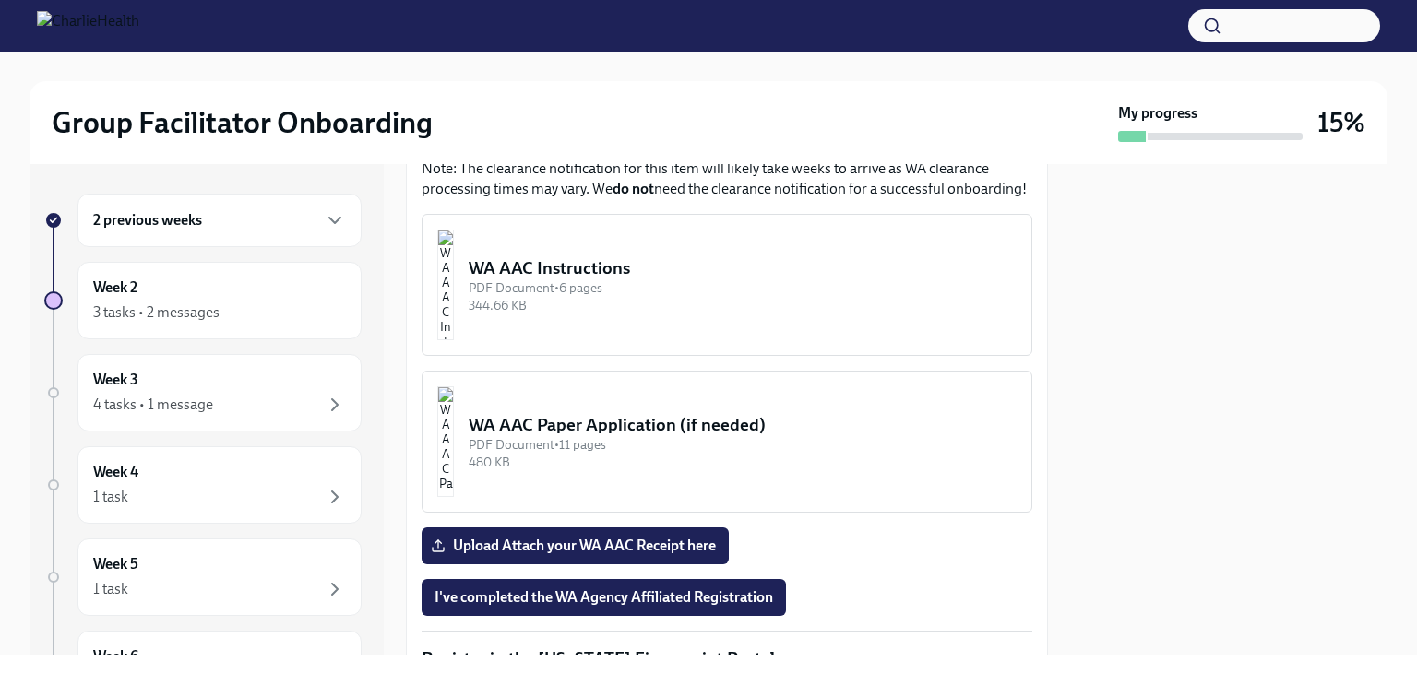
scroll to position [1660, 0]
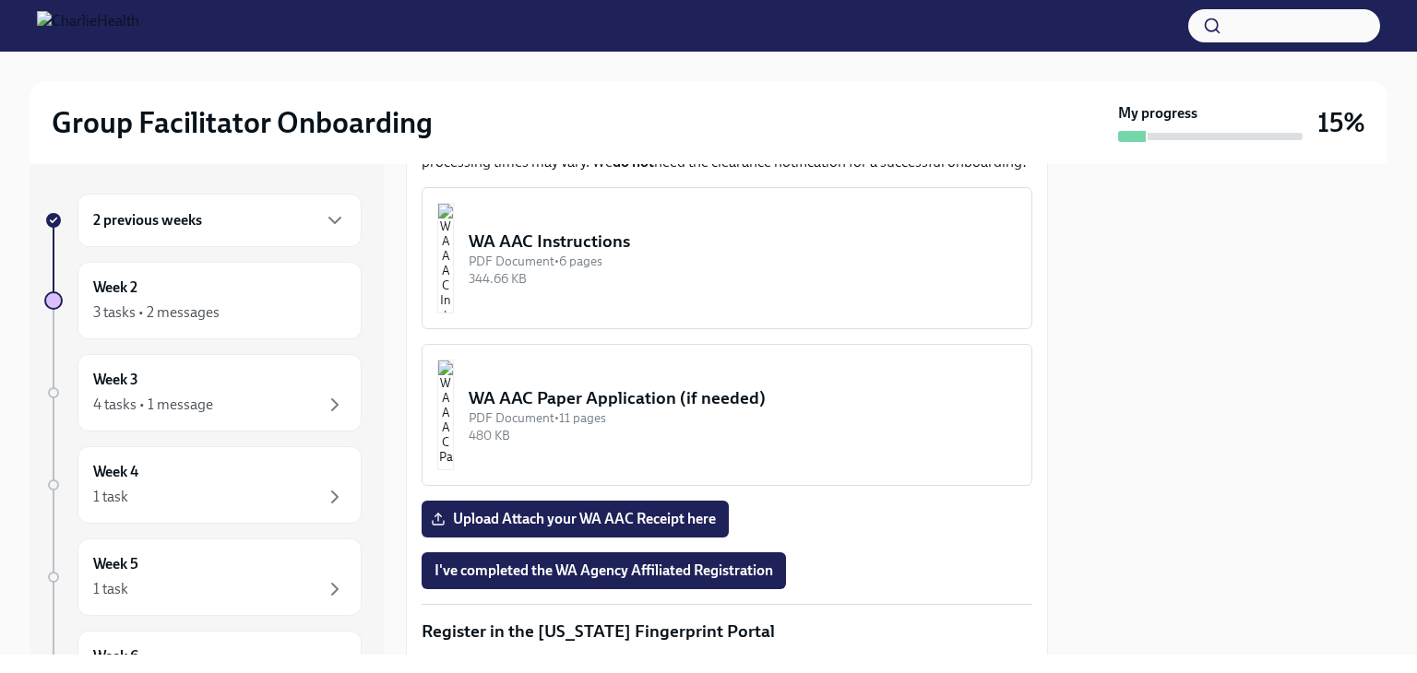
click at [633, 230] on div "WA AAC Instructions" at bounding box center [743, 242] width 548 height 24
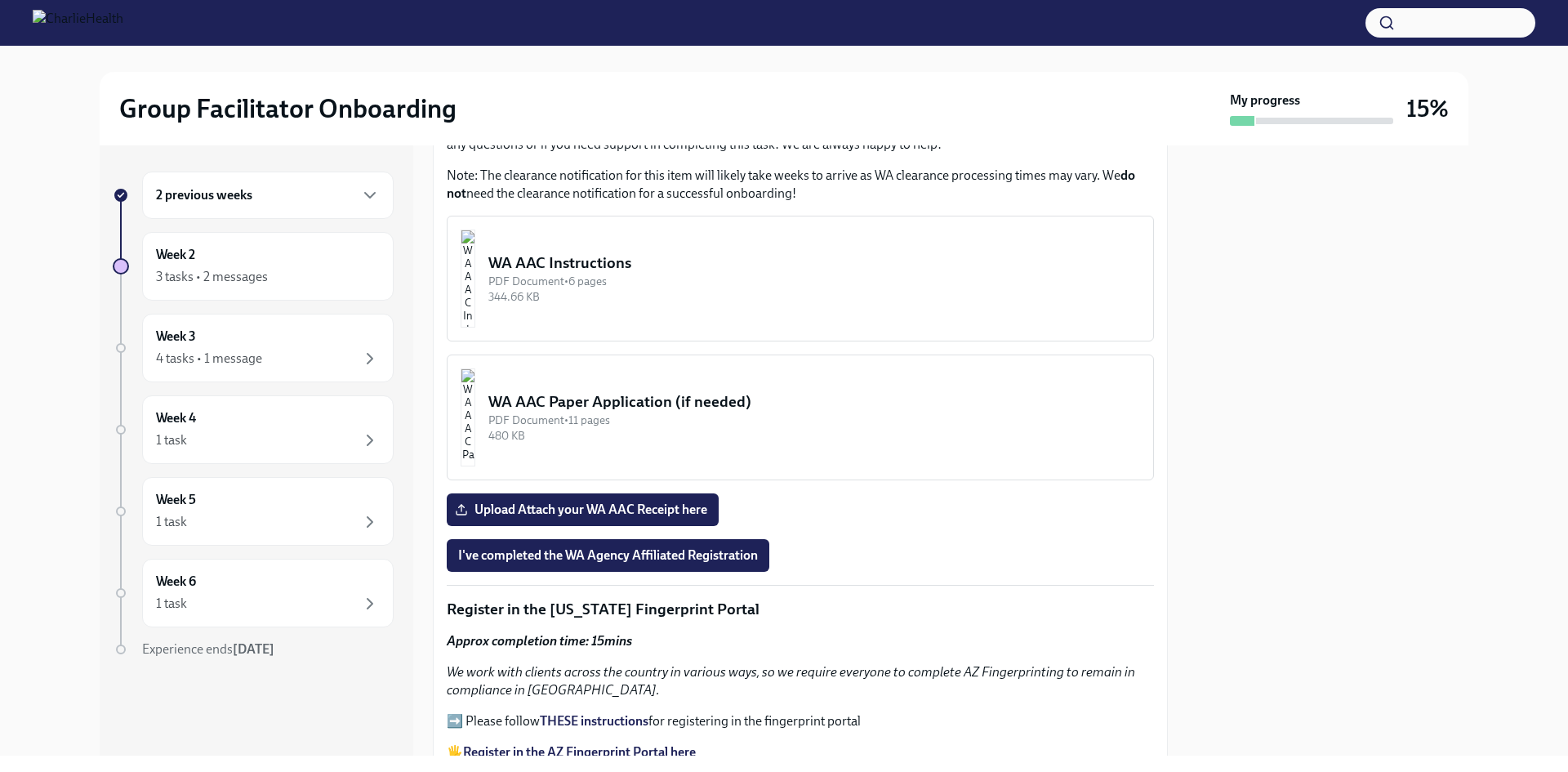
scroll to position [1307, 0]
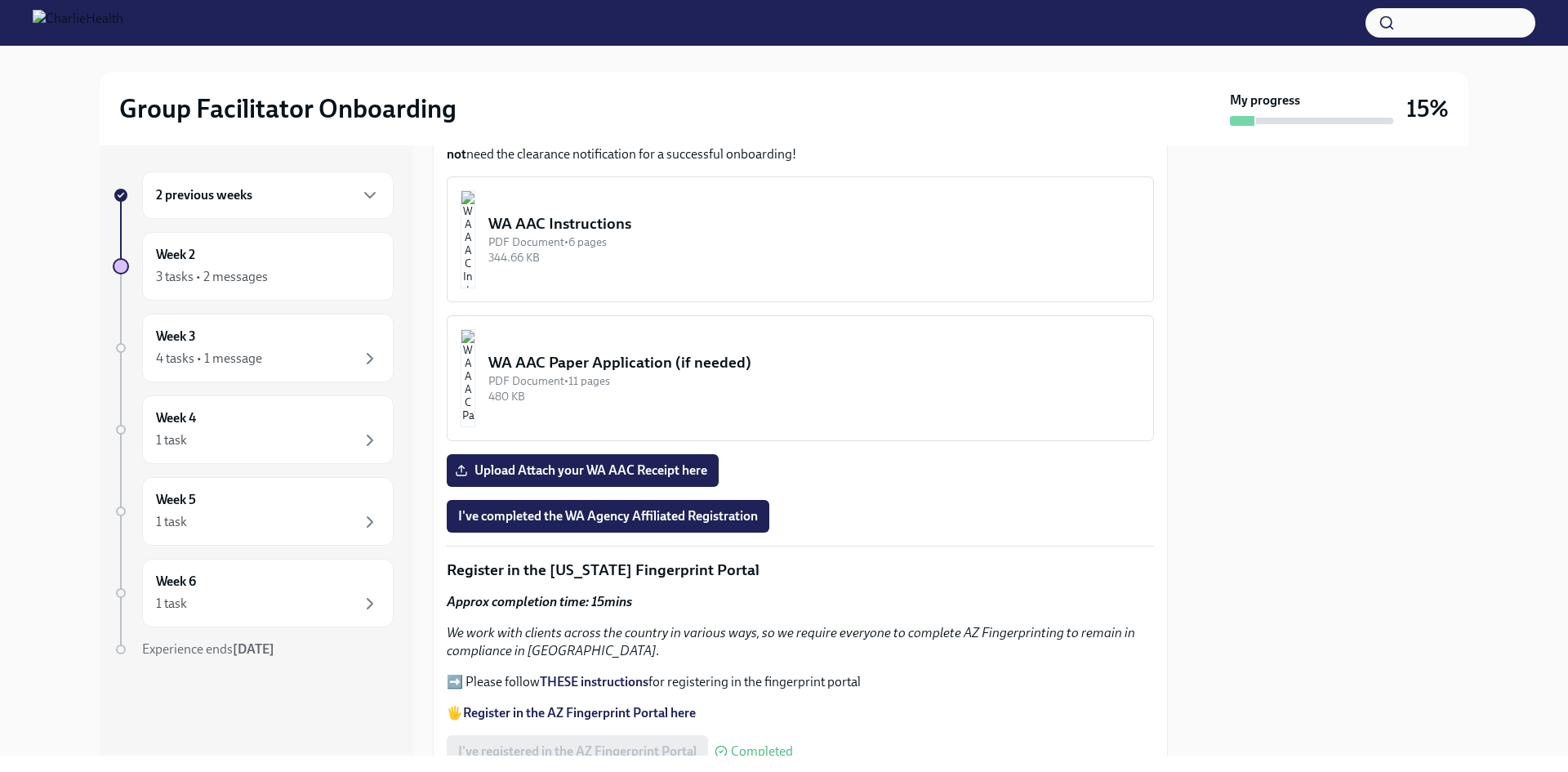
click at [626, 235] on div "PDF Document • 6 pages" at bounding box center [815, 243] width 652 height 16
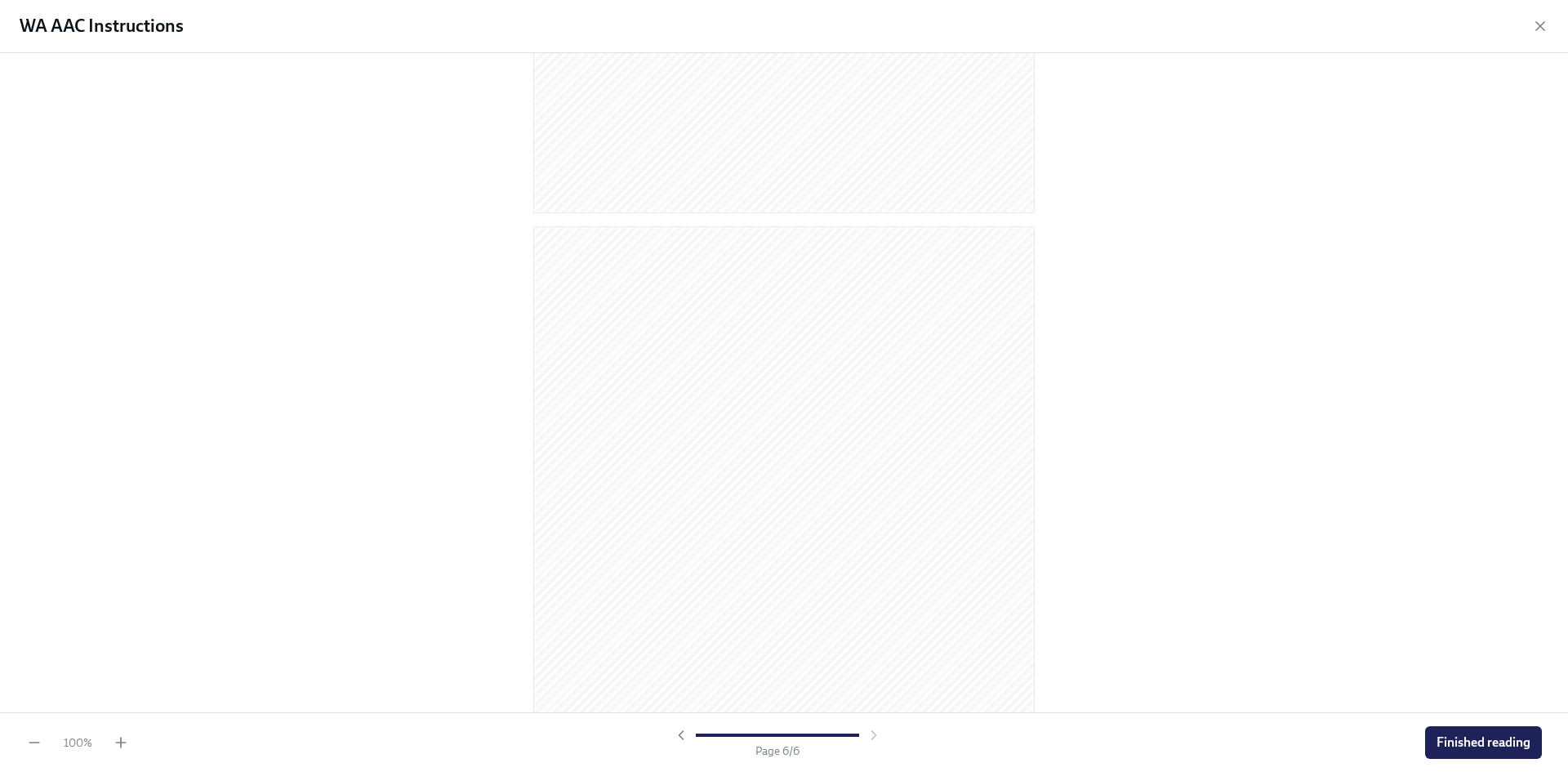
scroll to position [3267, 0]
click at [127, 595] on icon "button" at bounding box center [120, 742] width 16 height 16
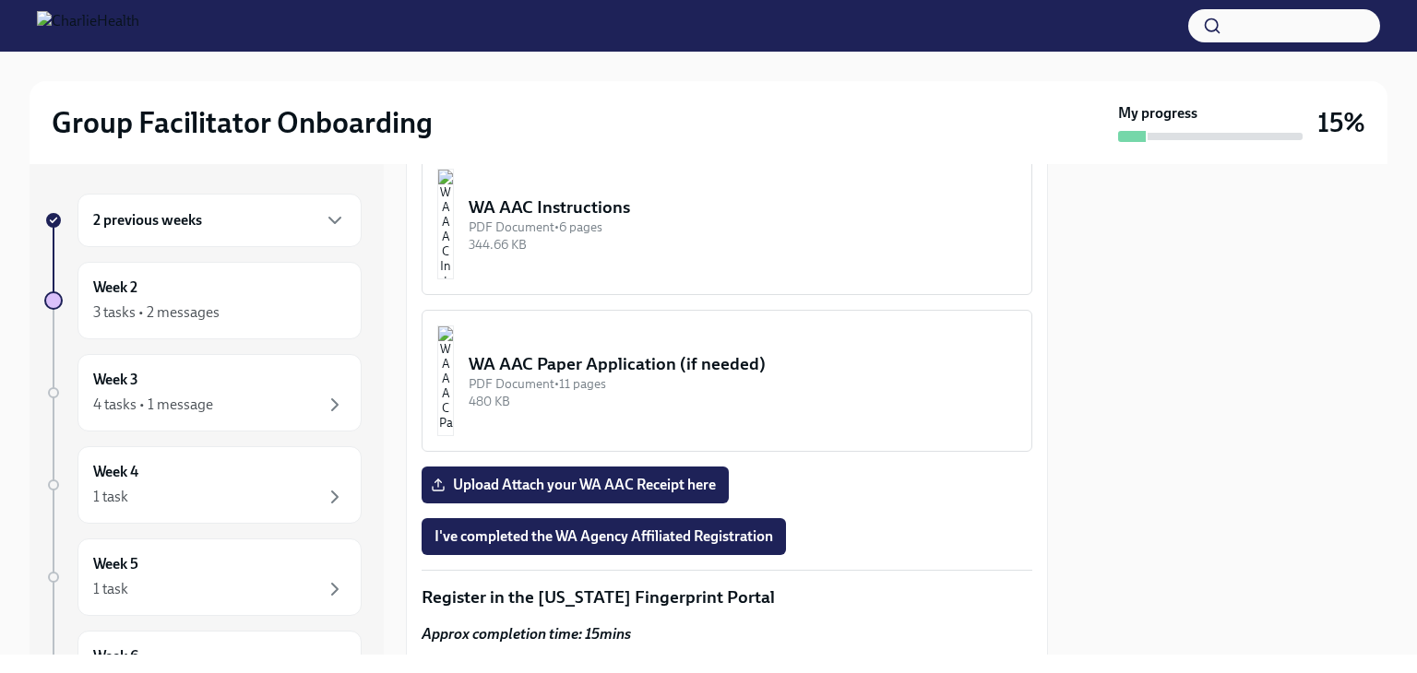
scroll to position [1753, 0]
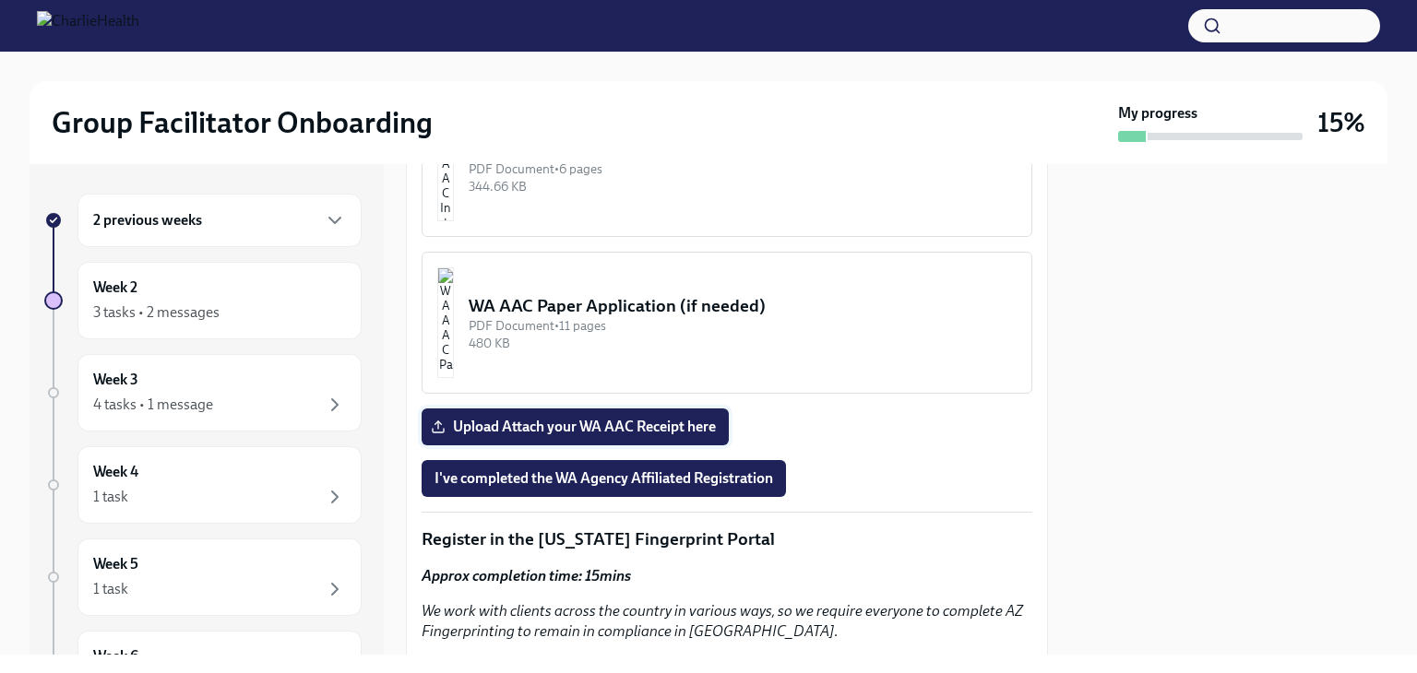
click at [578, 418] on span "Upload Attach your WA AAC Receipt here" at bounding box center [574, 427] width 281 height 18
click at [0, 0] on input "Upload Attach your WA AAC Receipt here" at bounding box center [0, 0] width 0 height 0
click at [631, 470] on span "I've completed the WA Agency Affiliated Registration" at bounding box center [603, 479] width 339 height 18
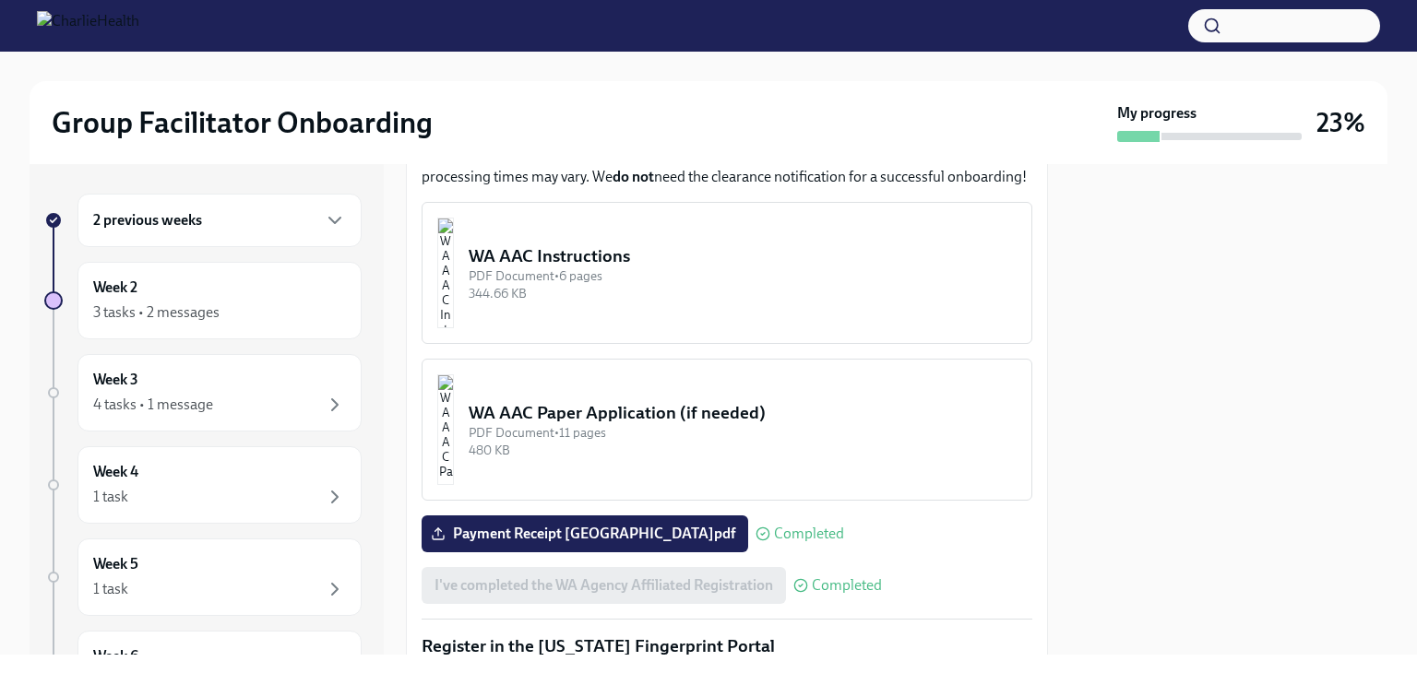
scroll to position [1618, 0]
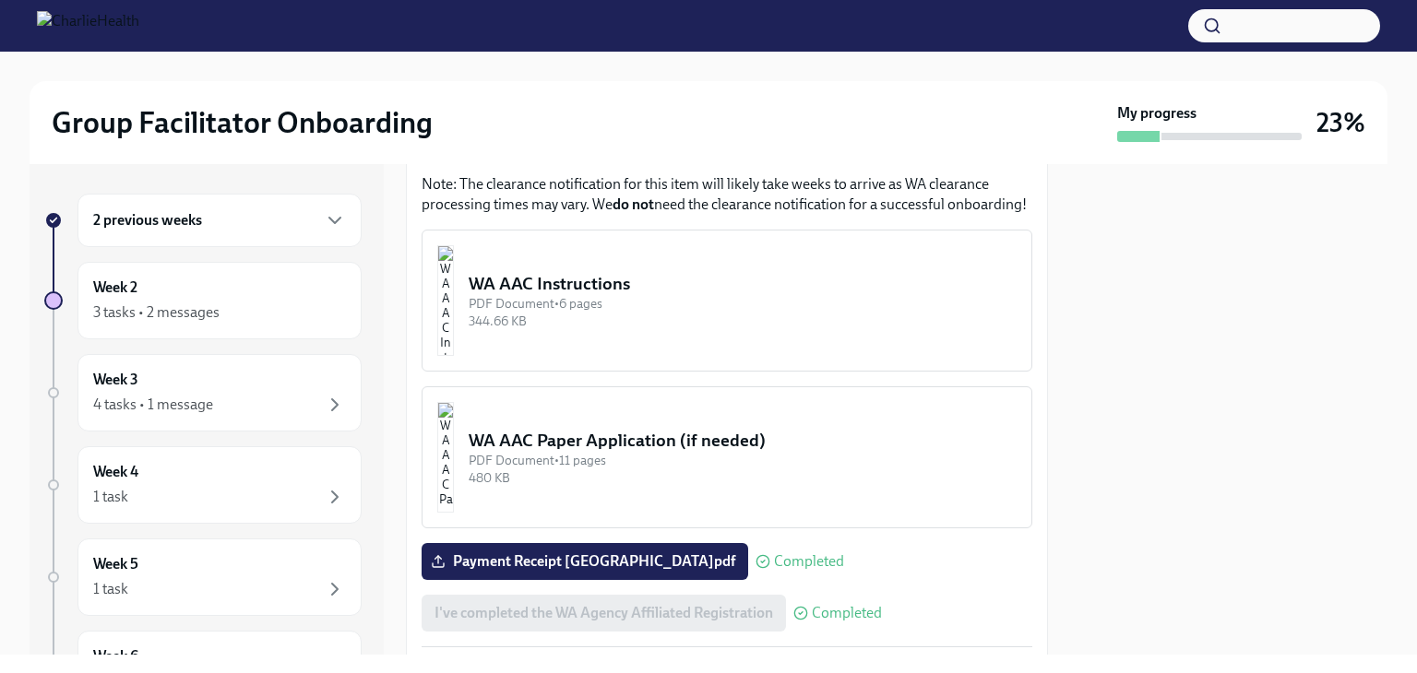
click at [161, 219] on h6 "2 previous weeks" at bounding box center [147, 220] width 109 height 20
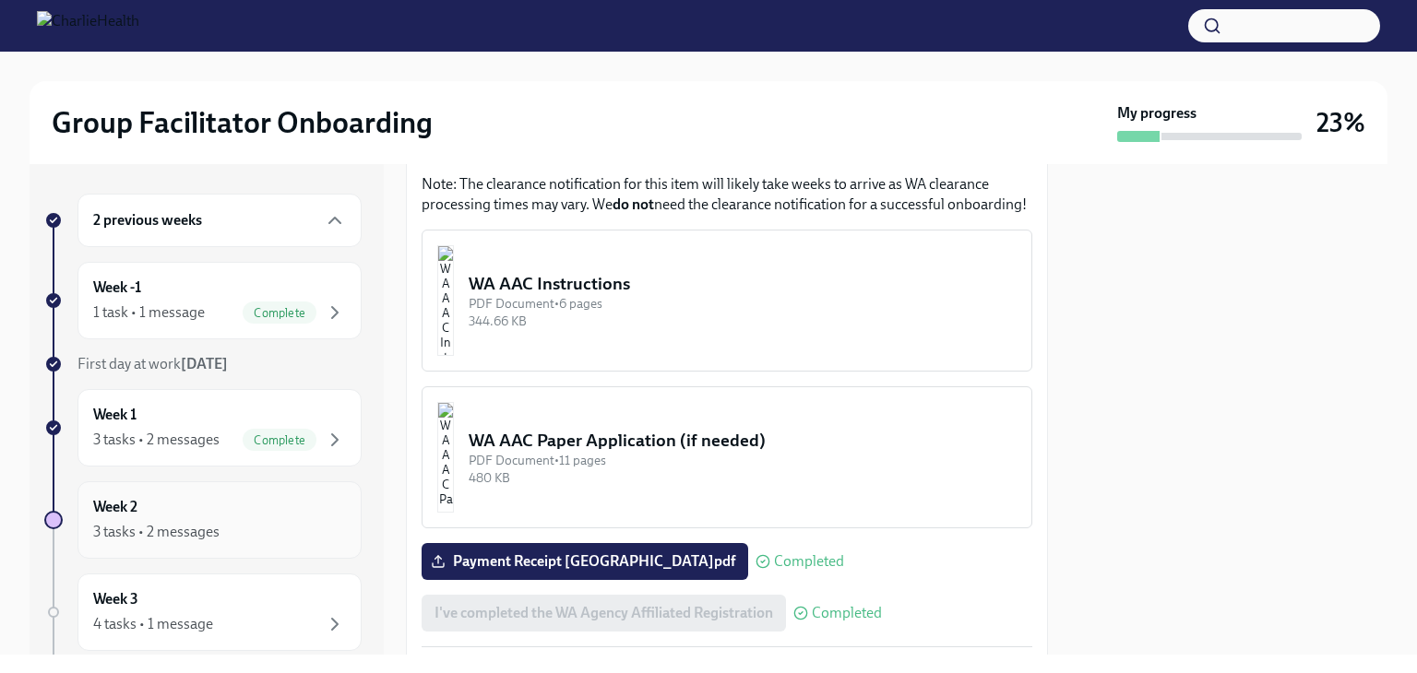
scroll to position [92, 0]
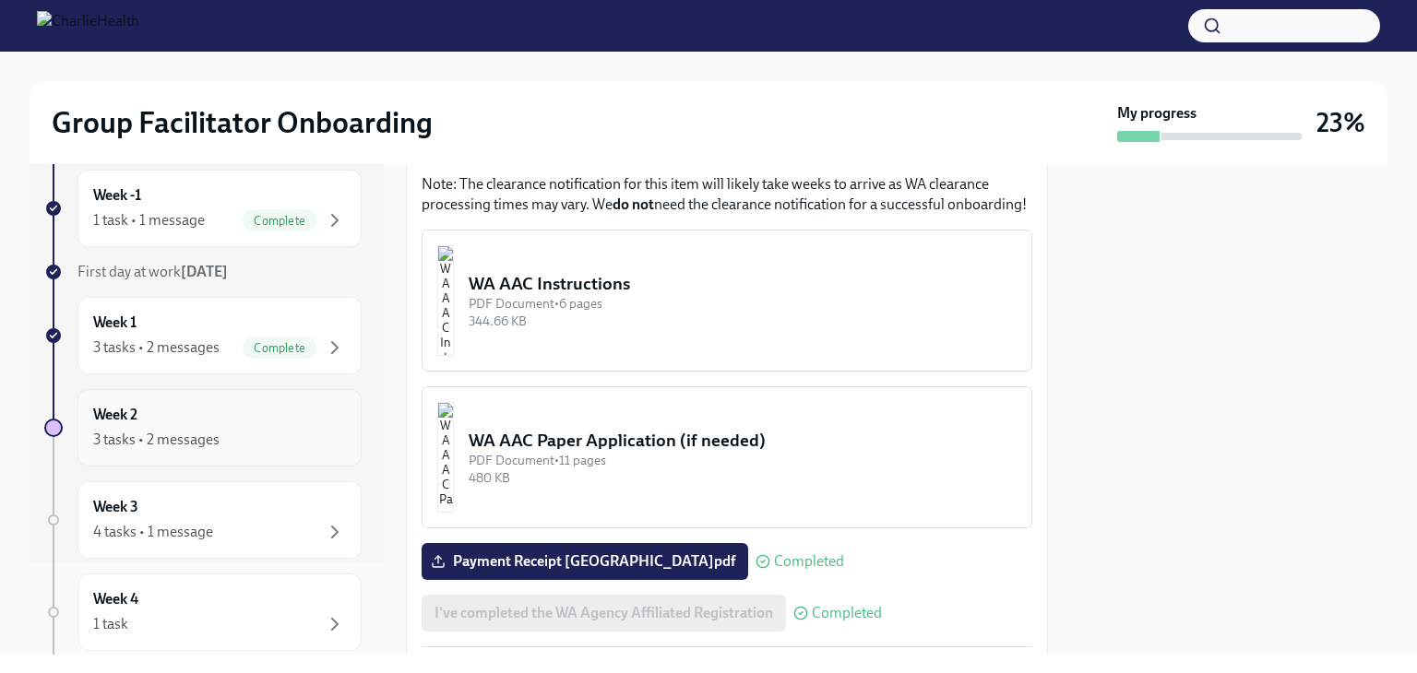
click at [199, 430] on div "3 tasks • 2 messages" at bounding box center [156, 440] width 126 height 20
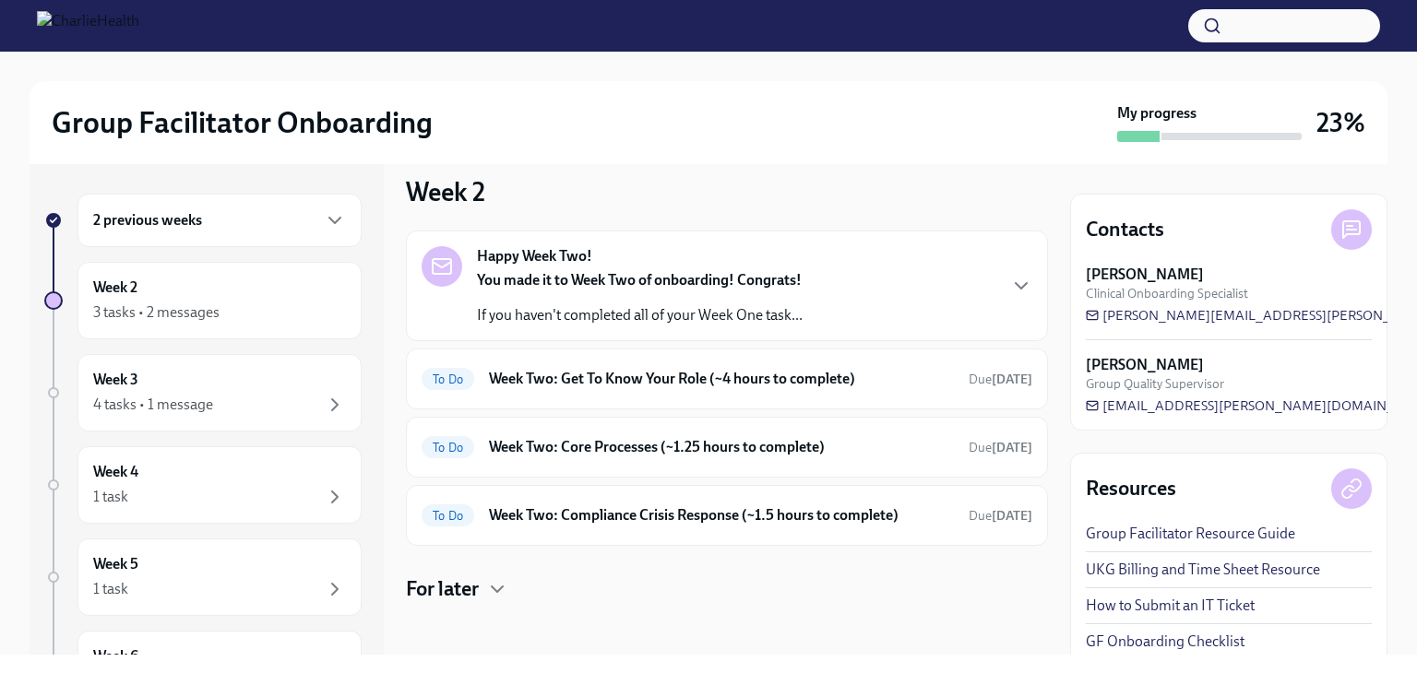
scroll to position [24, 0]
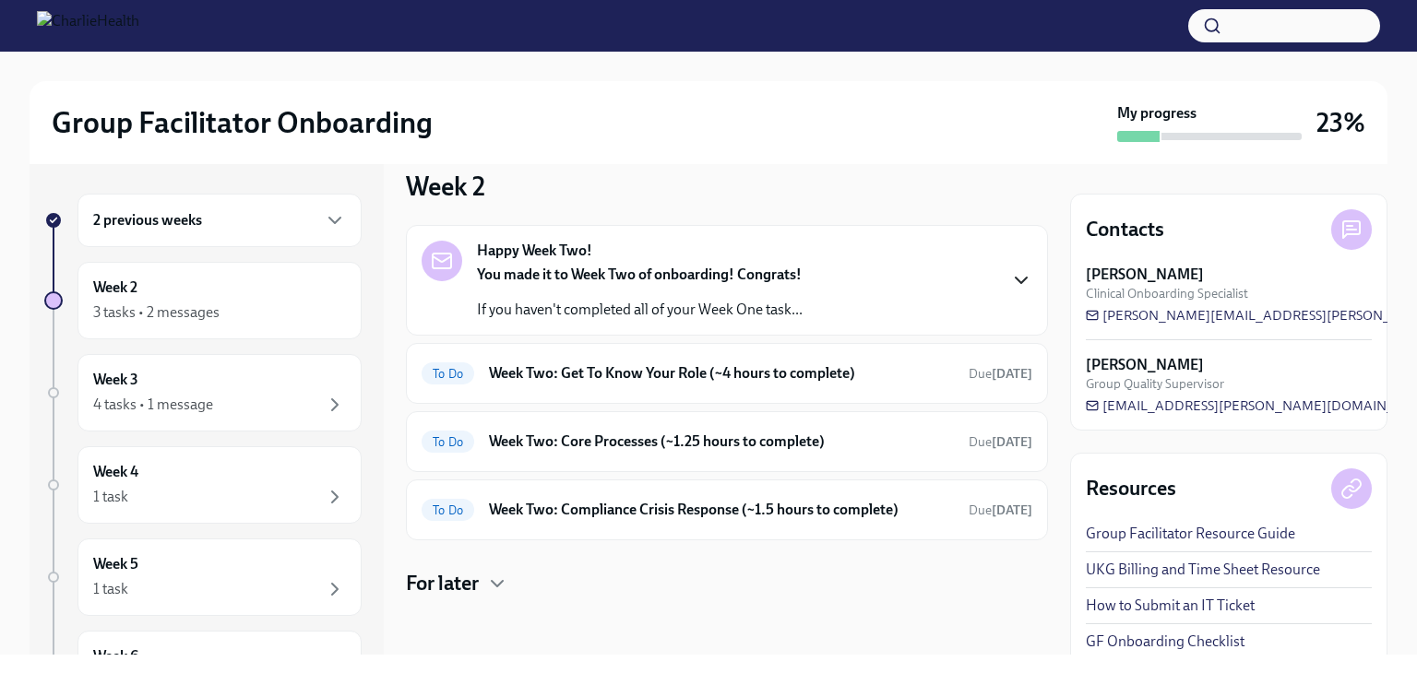
click at [1016, 278] on icon "button" at bounding box center [1021, 281] width 11 height 6
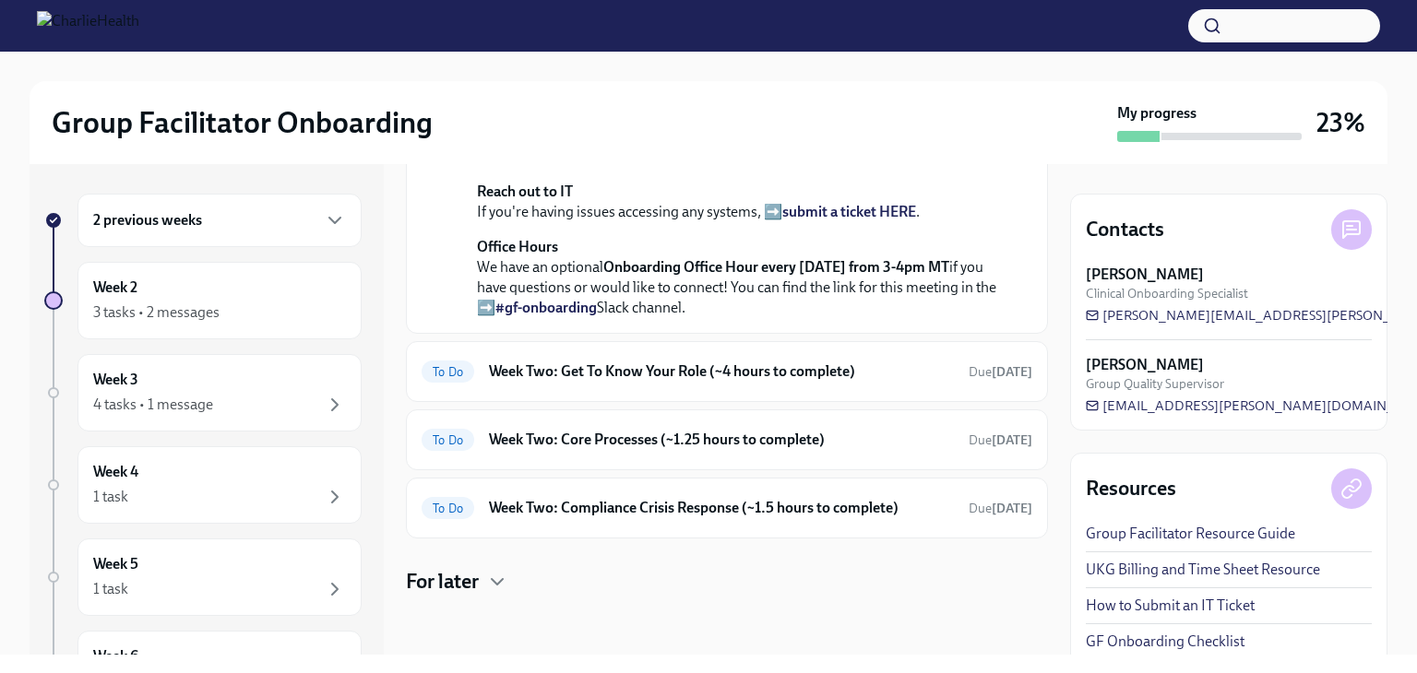
scroll to position [577, 0]
click at [600, 382] on h6 "Week Two: Get To Know Your Role (~4 hours to complete)" at bounding box center [721, 372] width 465 height 20
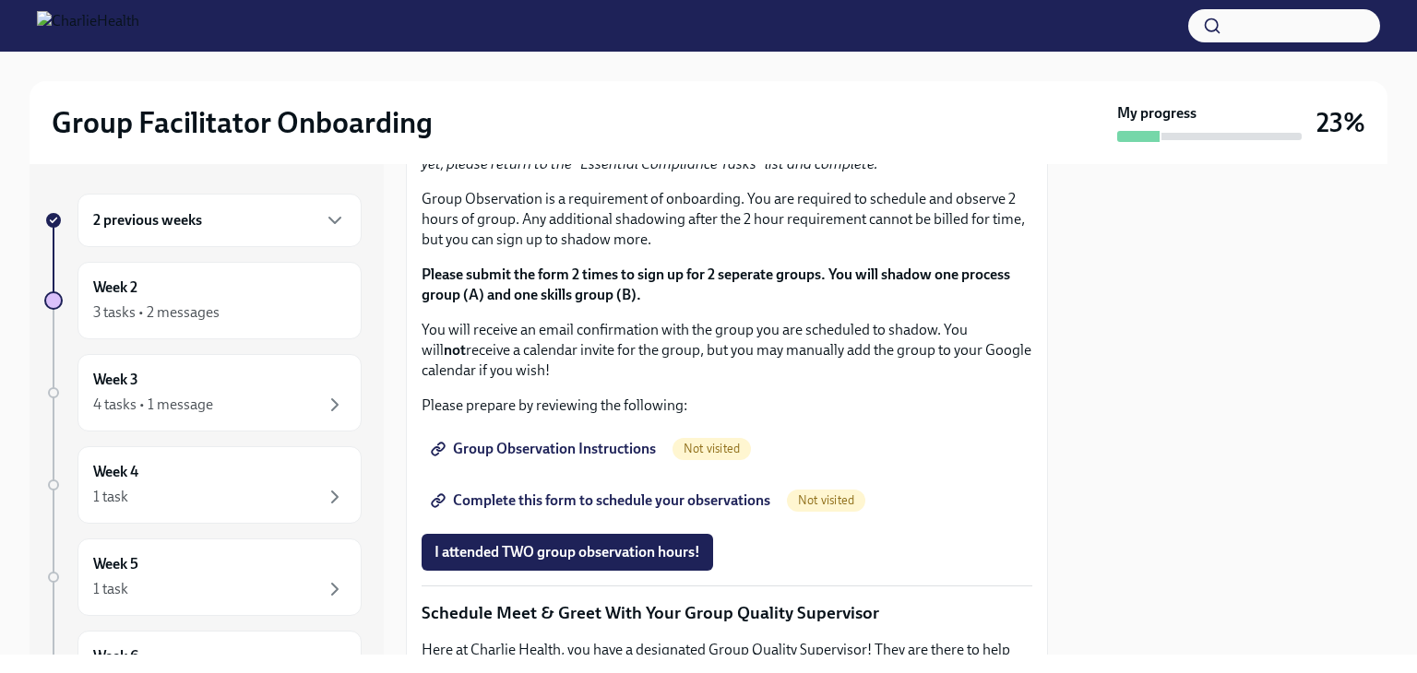
scroll to position [1015, 0]
